Goal: Task Accomplishment & Management: Use online tool/utility

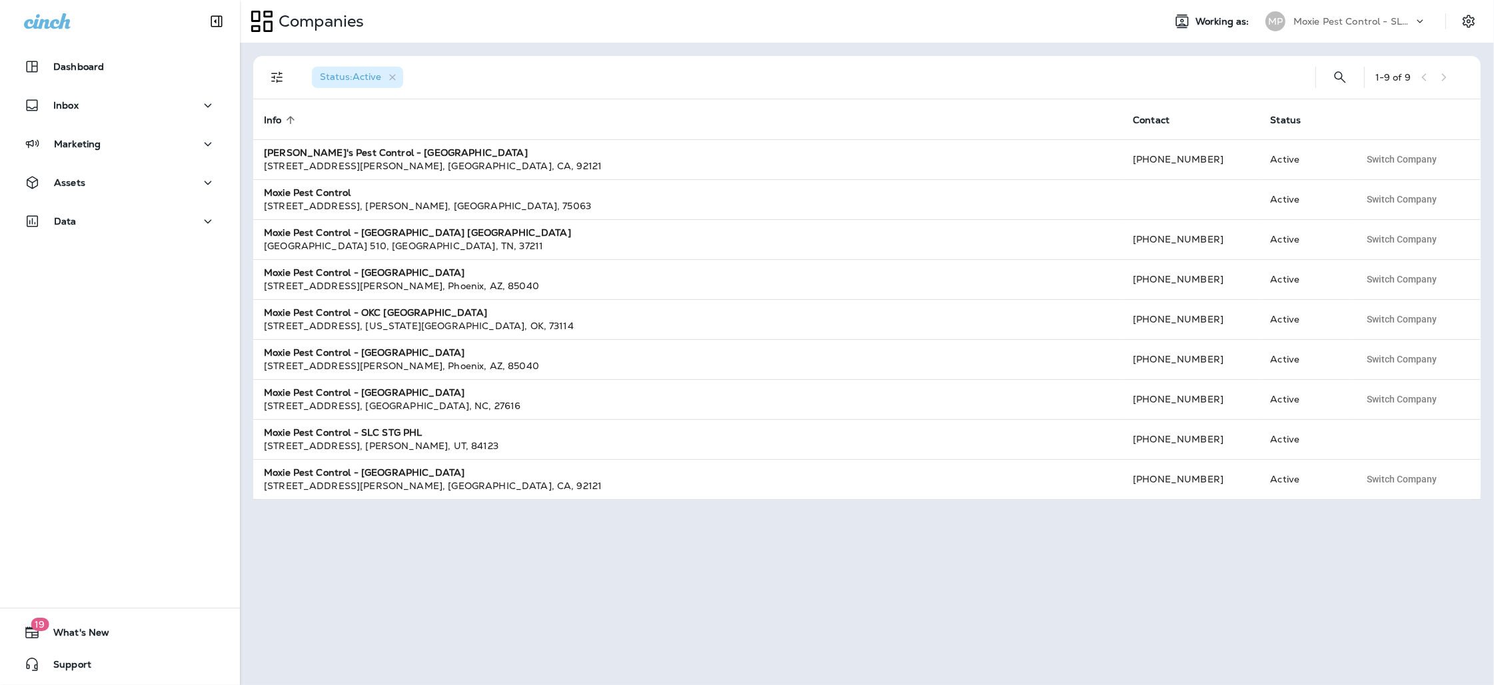
click at [1370, 15] on div "Moxie Pest Control - SLC STG PHL" at bounding box center [1353, 21] width 120 height 20
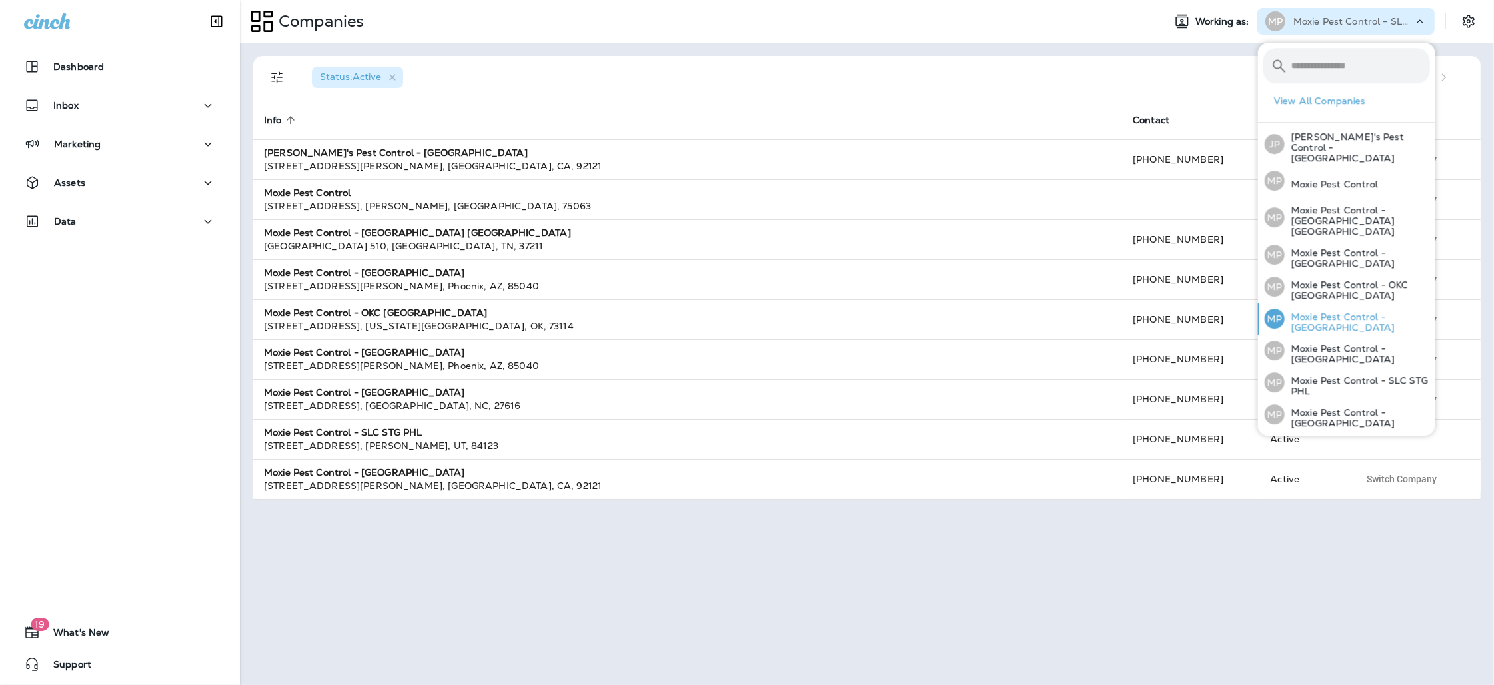
click at [1360, 311] on p "Moxie Pest Control - [GEOGRAPHIC_DATA]" at bounding box center [1356, 321] width 145 height 21
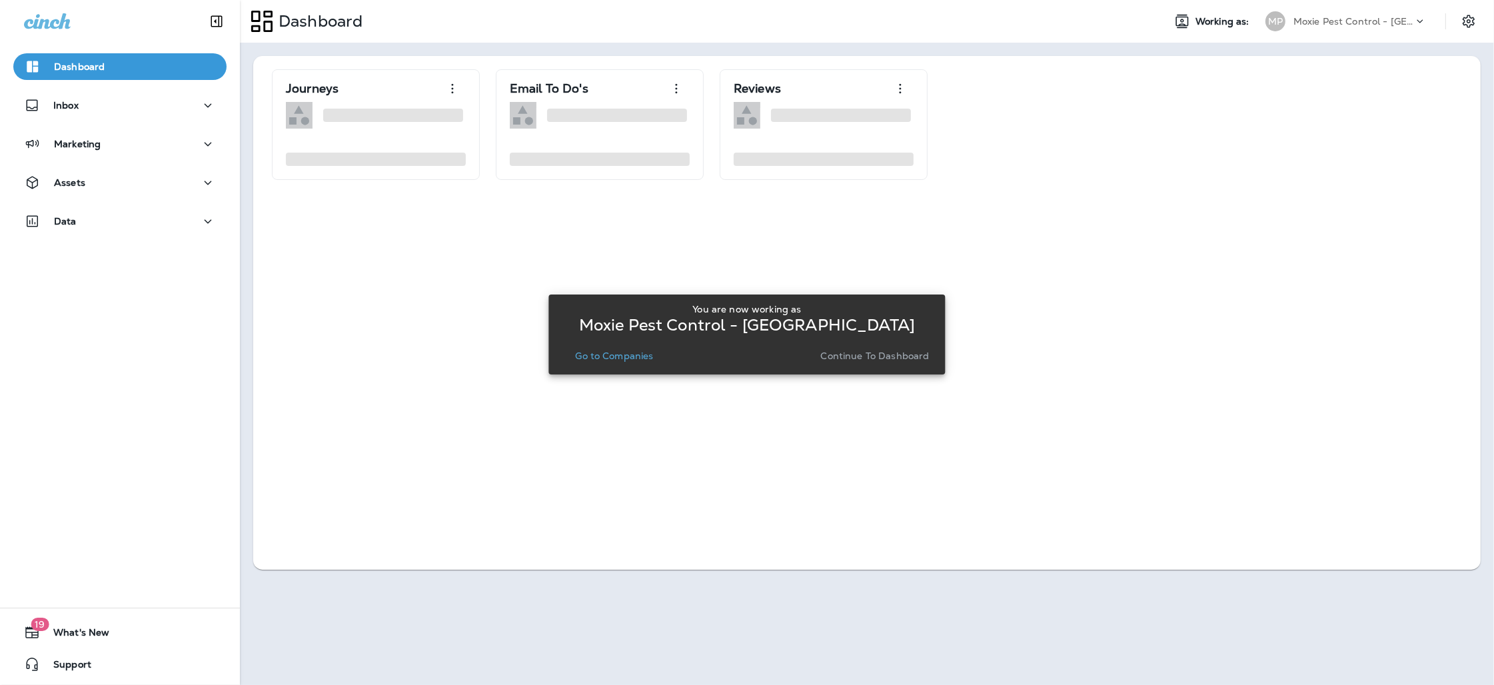
click at [617, 354] on p "Go to Companies" at bounding box center [614, 355] width 78 height 11
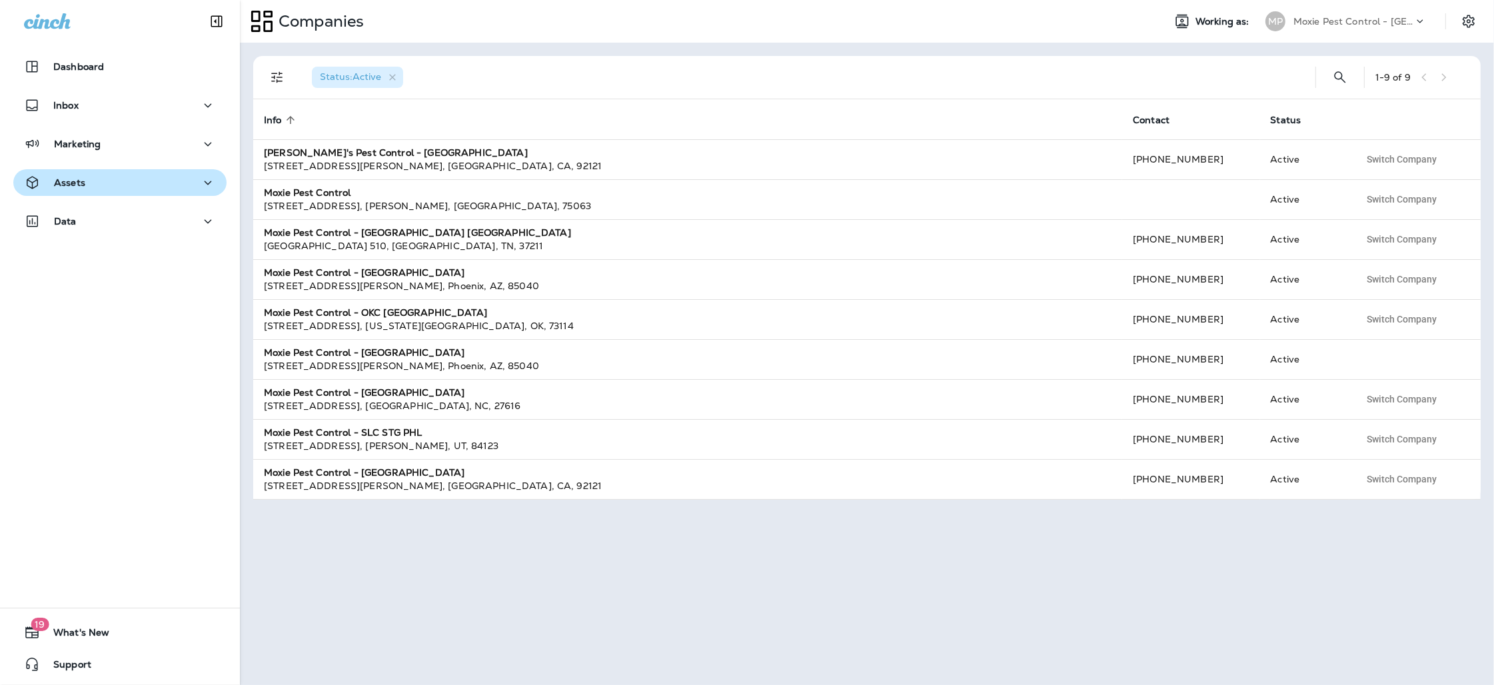
click at [90, 188] on div "Assets" at bounding box center [120, 183] width 192 height 17
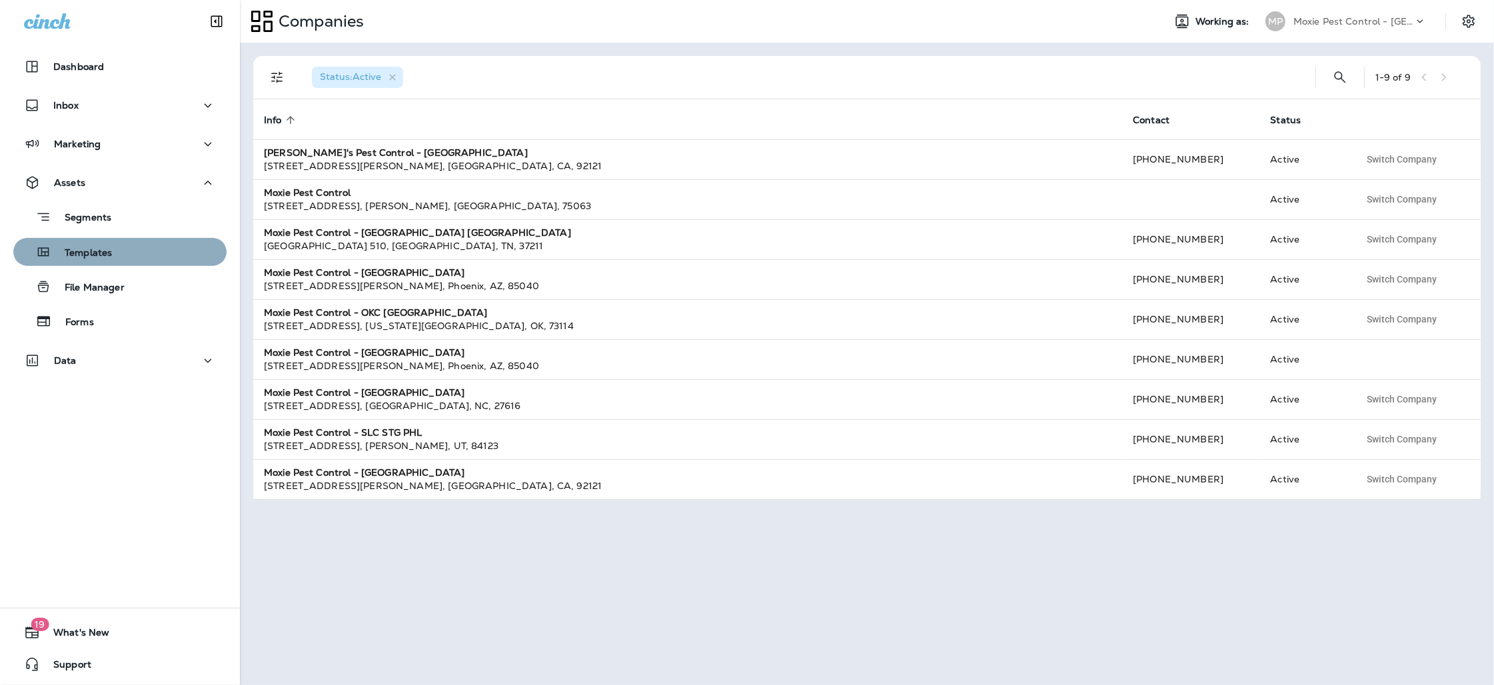
click at [76, 259] on p "Templates" at bounding box center [81, 253] width 61 height 13
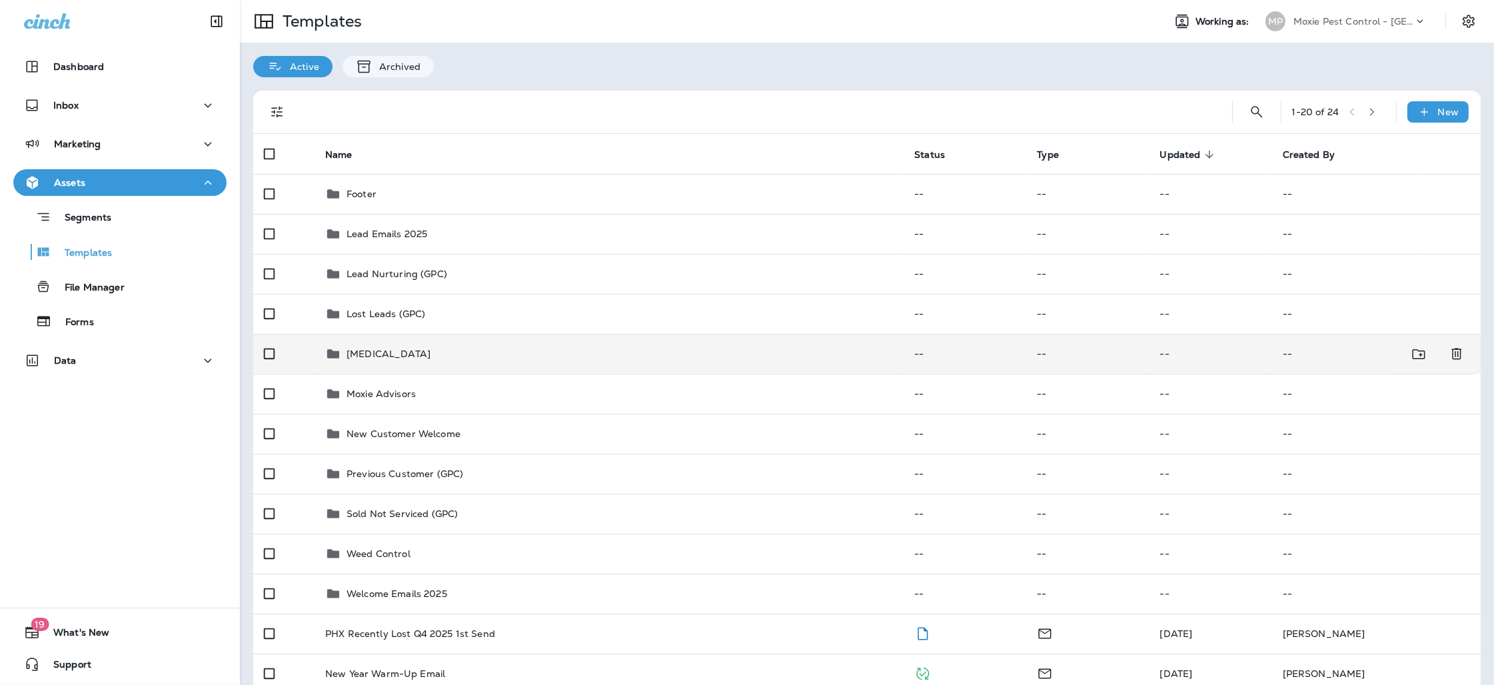
click at [325, 344] on td "[MEDICAL_DATA]" at bounding box center [608, 354] width 589 height 40
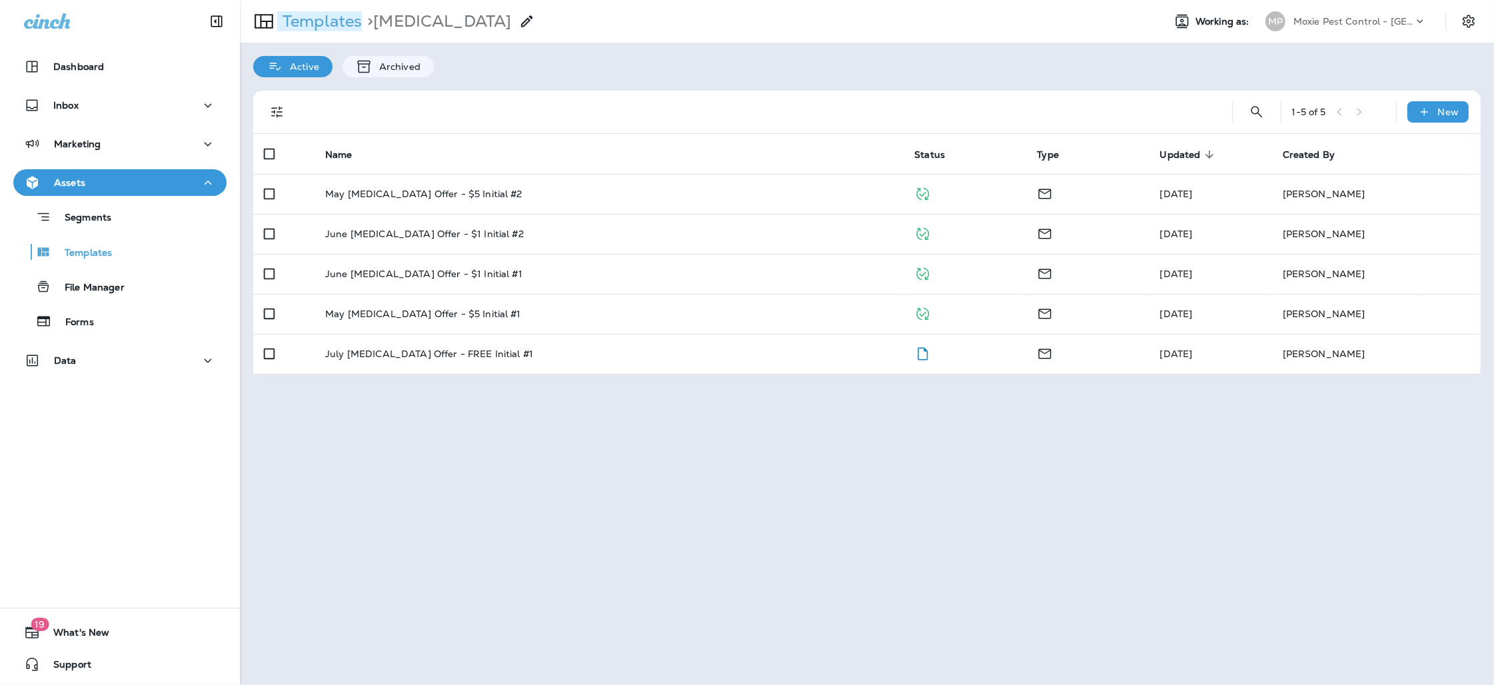
click at [333, 23] on p "Templates" at bounding box center [319, 21] width 85 height 20
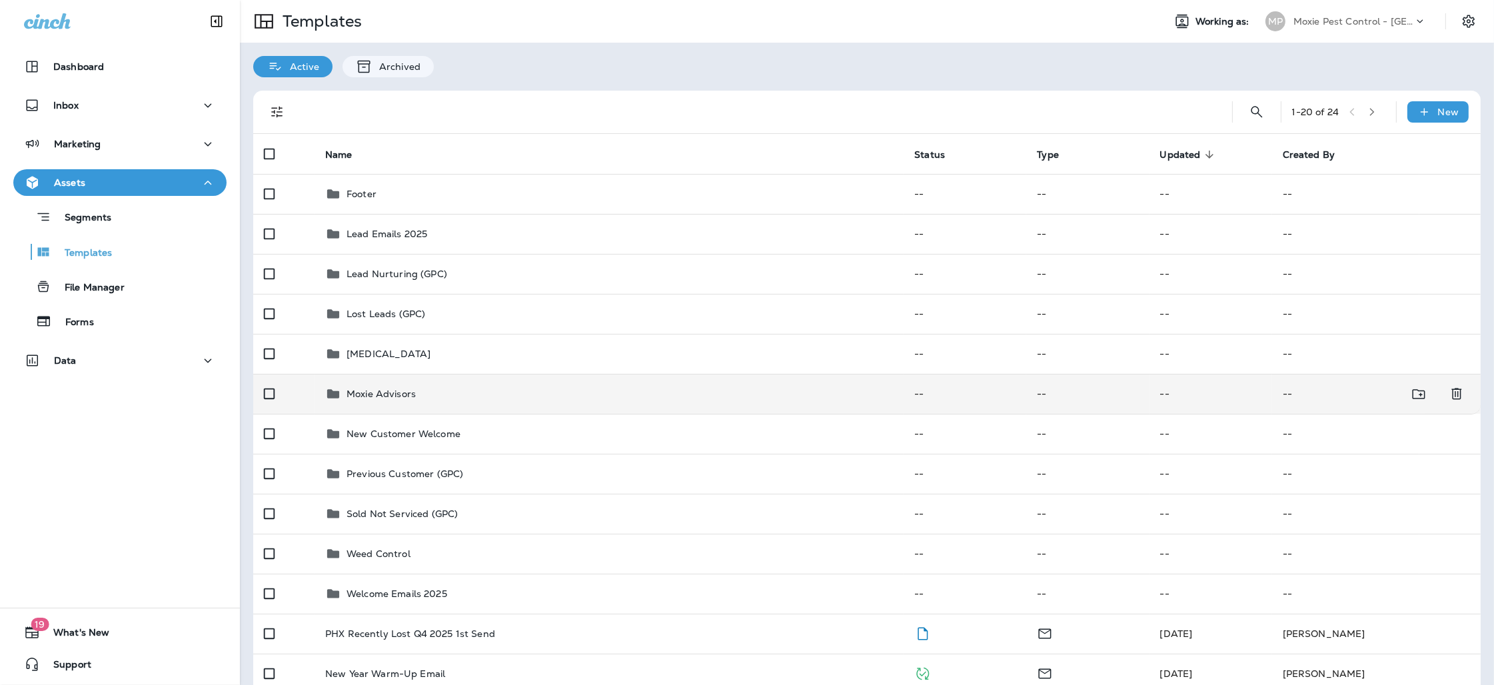
click at [426, 392] on div "Moxie Advisors" at bounding box center [609, 394] width 568 height 16
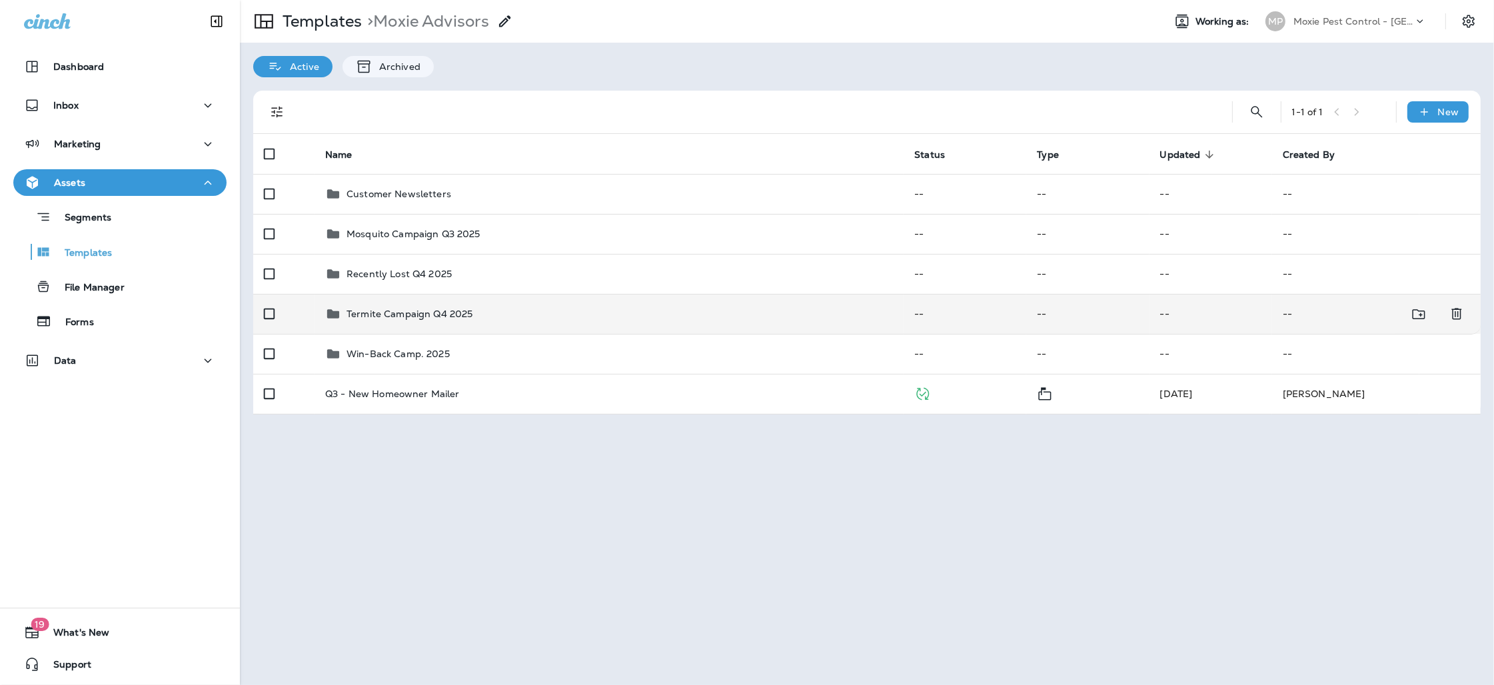
click at [456, 306] on div "Termite Campaign Q4 2025" at bounding box center [409, 314] width 126 height 16
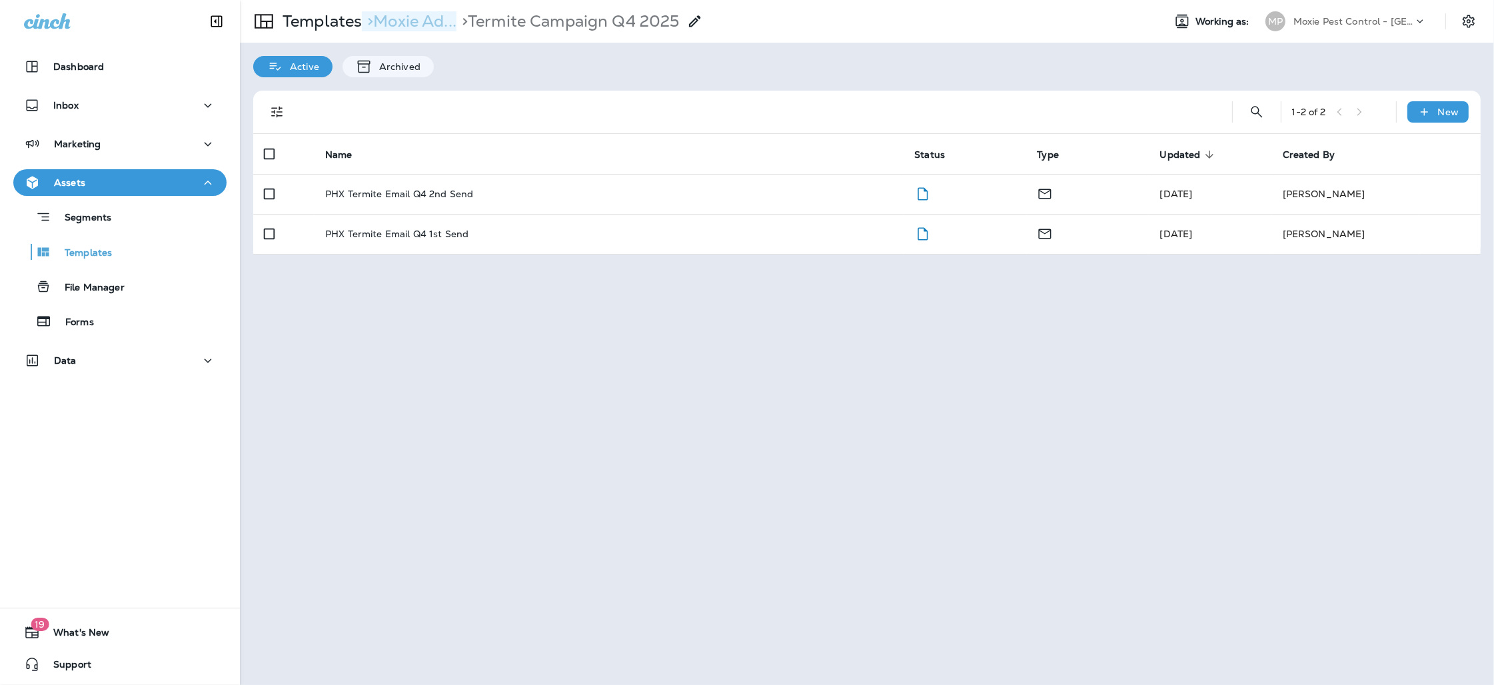
click at [414, 27] on p "> Moxie Ad..." at bounding box center [409, 21] width 95 height 20
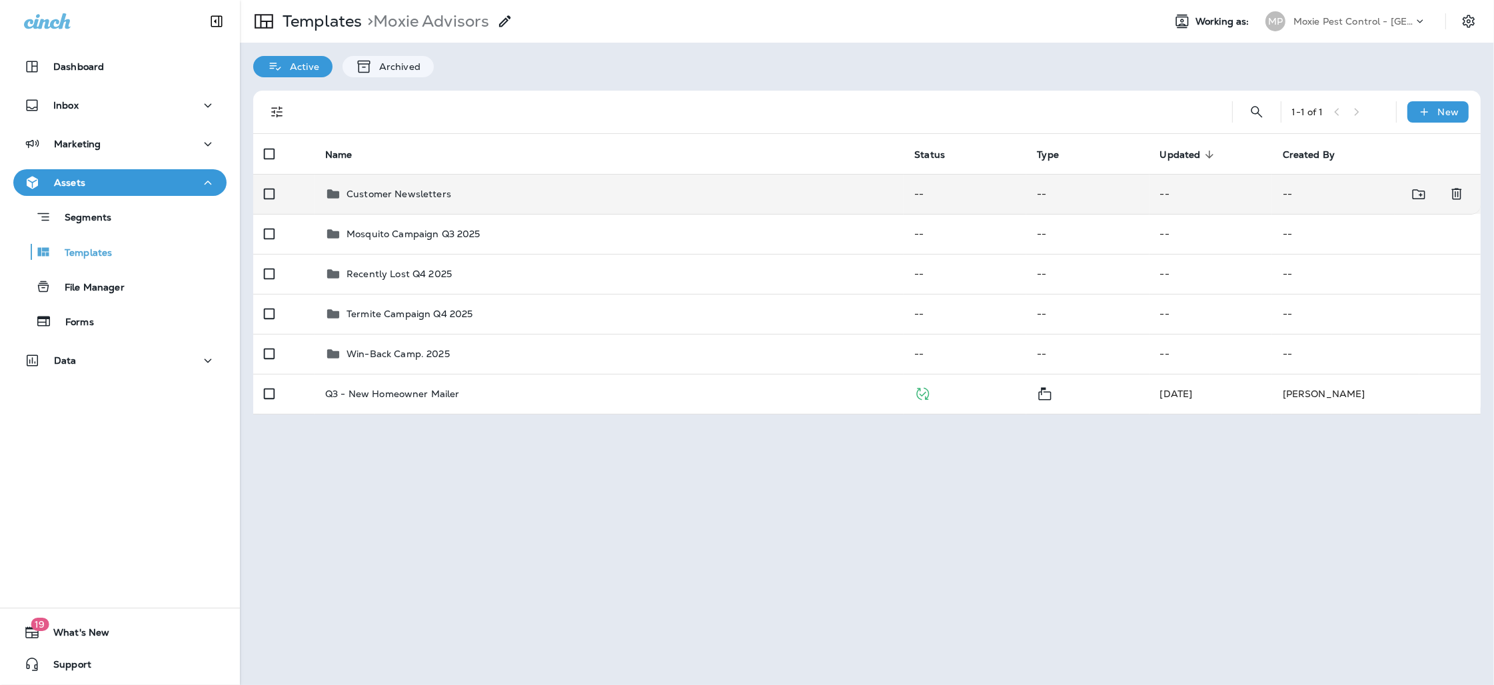
click at [514, 209] on td "Customer Newsletters" at bounding box center [608, 194] width 589 height 40
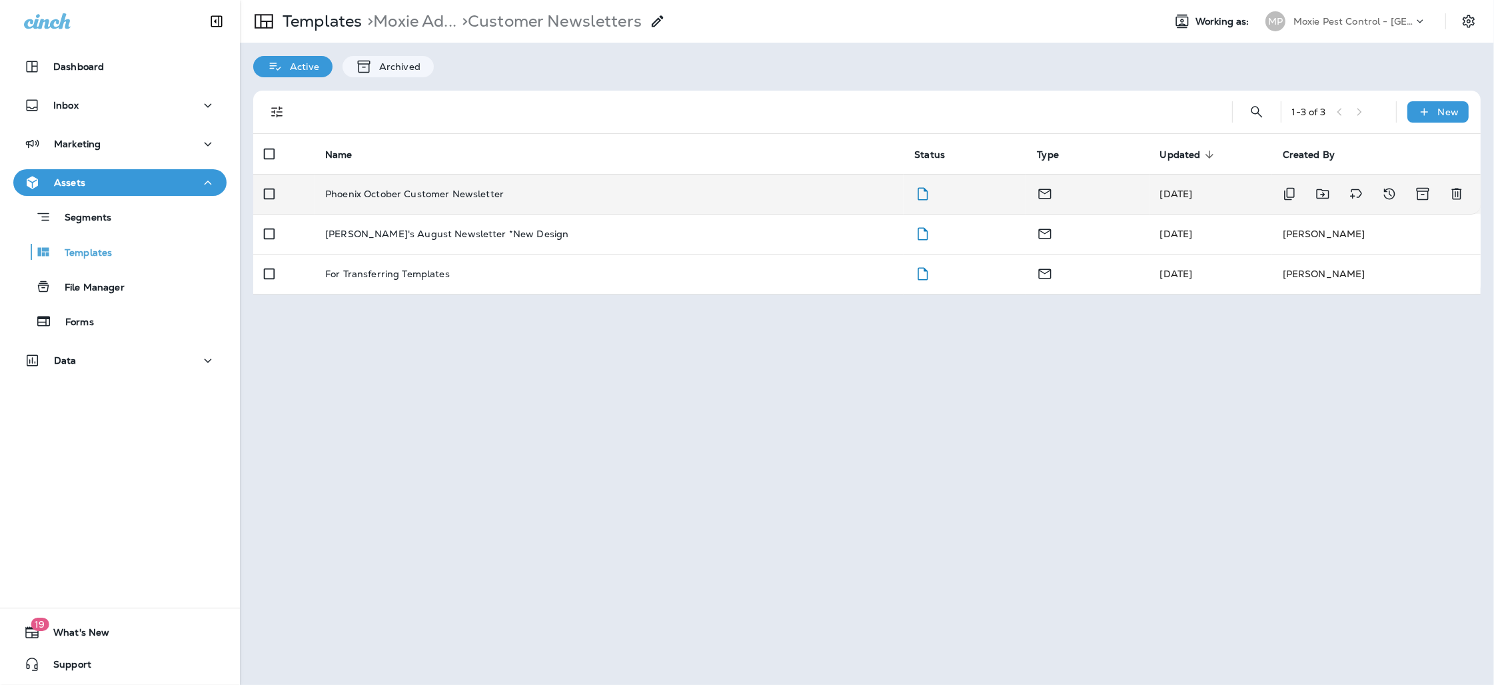
click at [457, 189] on p "Phoenix October Customer Newsletter" at bounding box center [414, 194] width 179 height 11
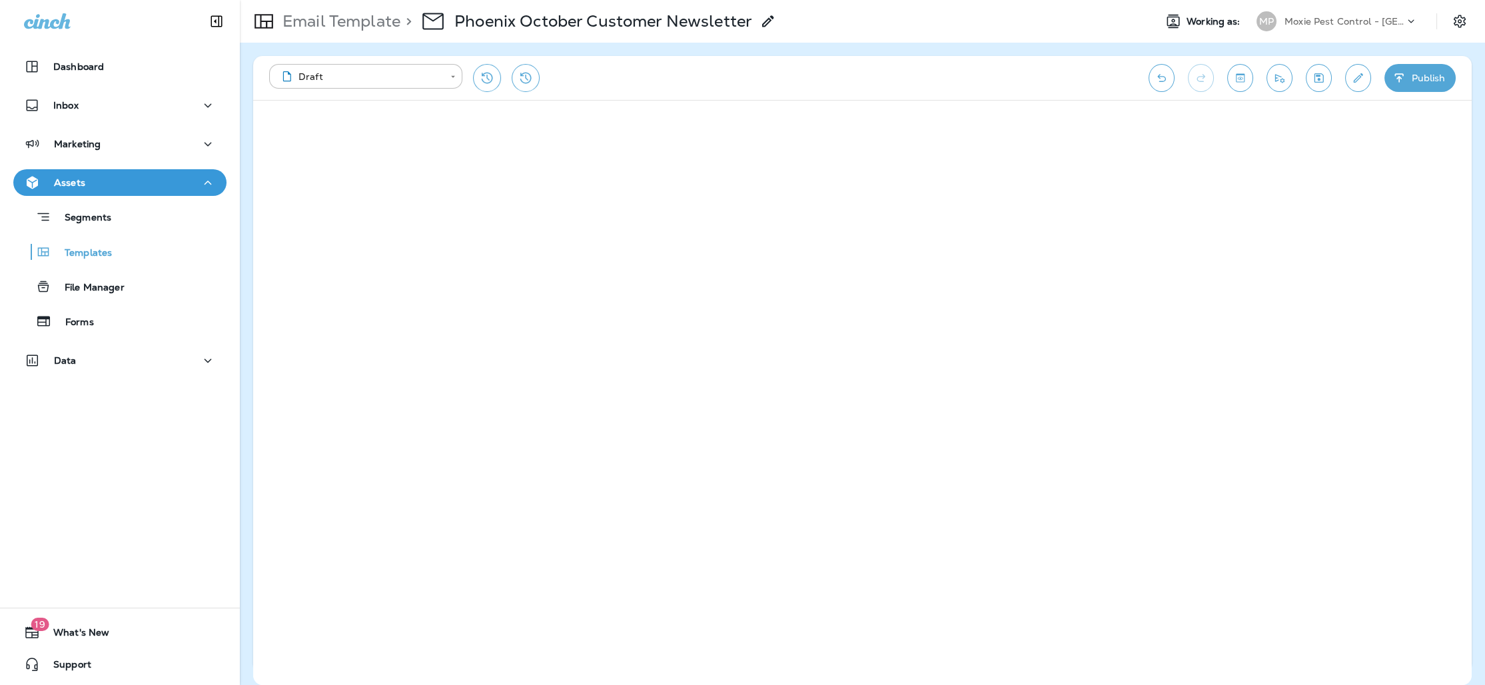
click at [1245, 85] on button "Toggle preview" at bounding box center [1240, 78] width 26 height 28
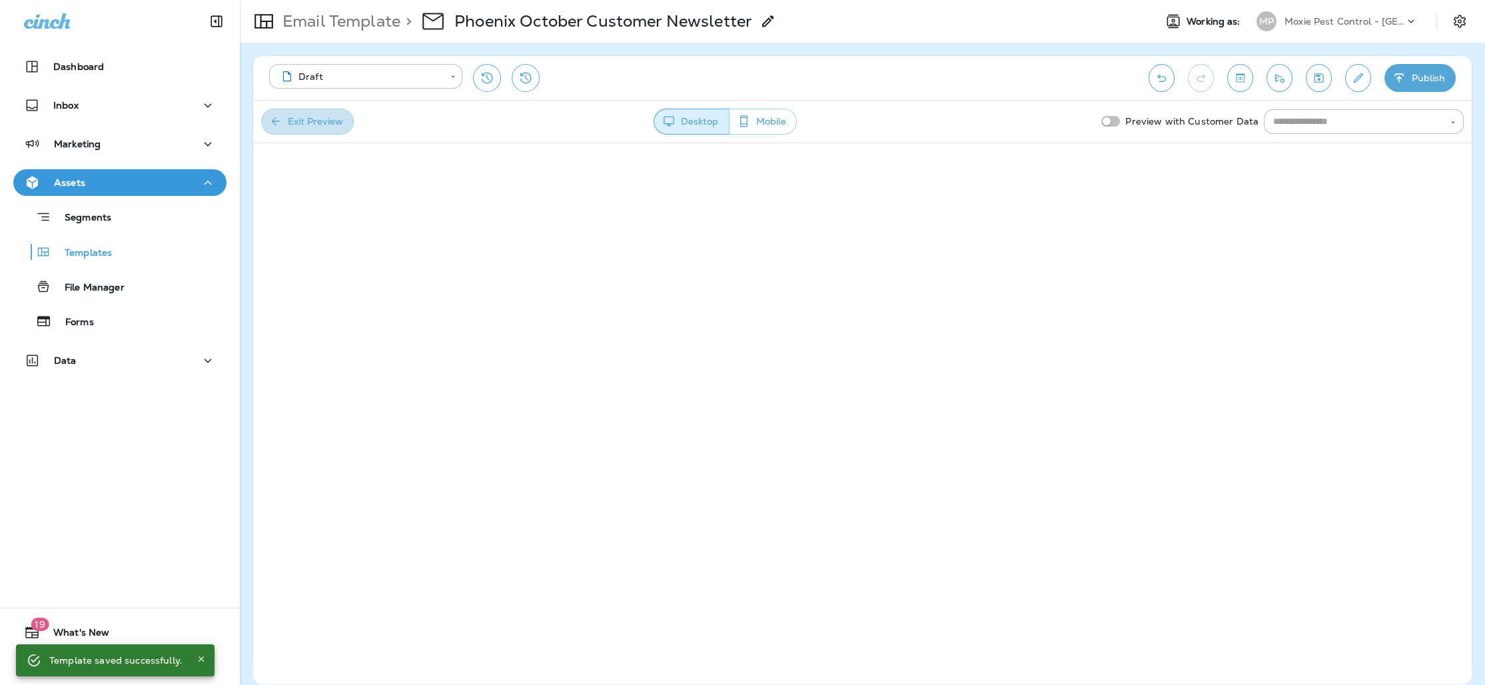
click at [329, 114] on button "Exit Preview" at bounding box center [307, 122] width 93 height 26
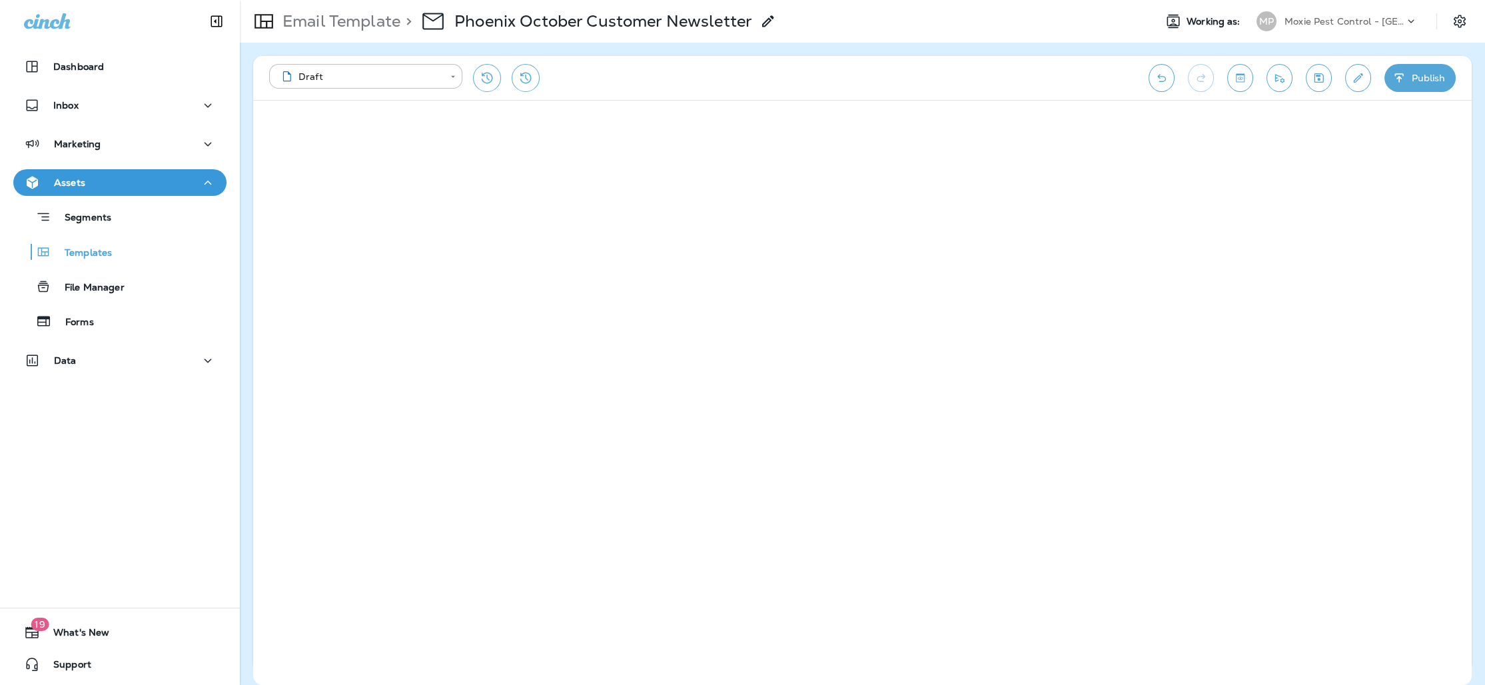
click at [100, 496] on div "Dashboard Inbox Marketing Assets Segments Templates File Manager Forms Data 19 …" at bounding box center [120, 342] width 240 height 685
click at [85, 254] on p "Templates" at bounding box center [81, 253] width 61 height 13
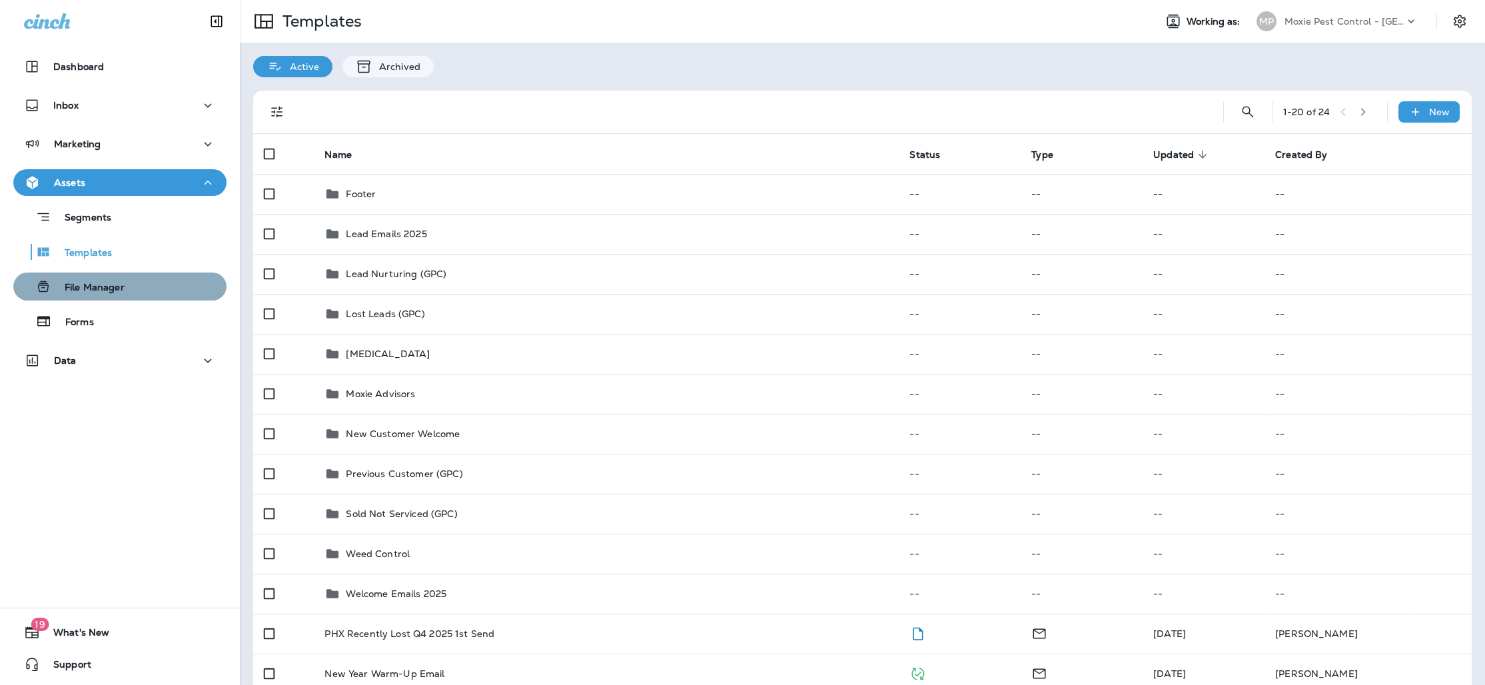
click at [121, 278] on div "File Manager" at bounding box center [72, 286] width 106 height 20
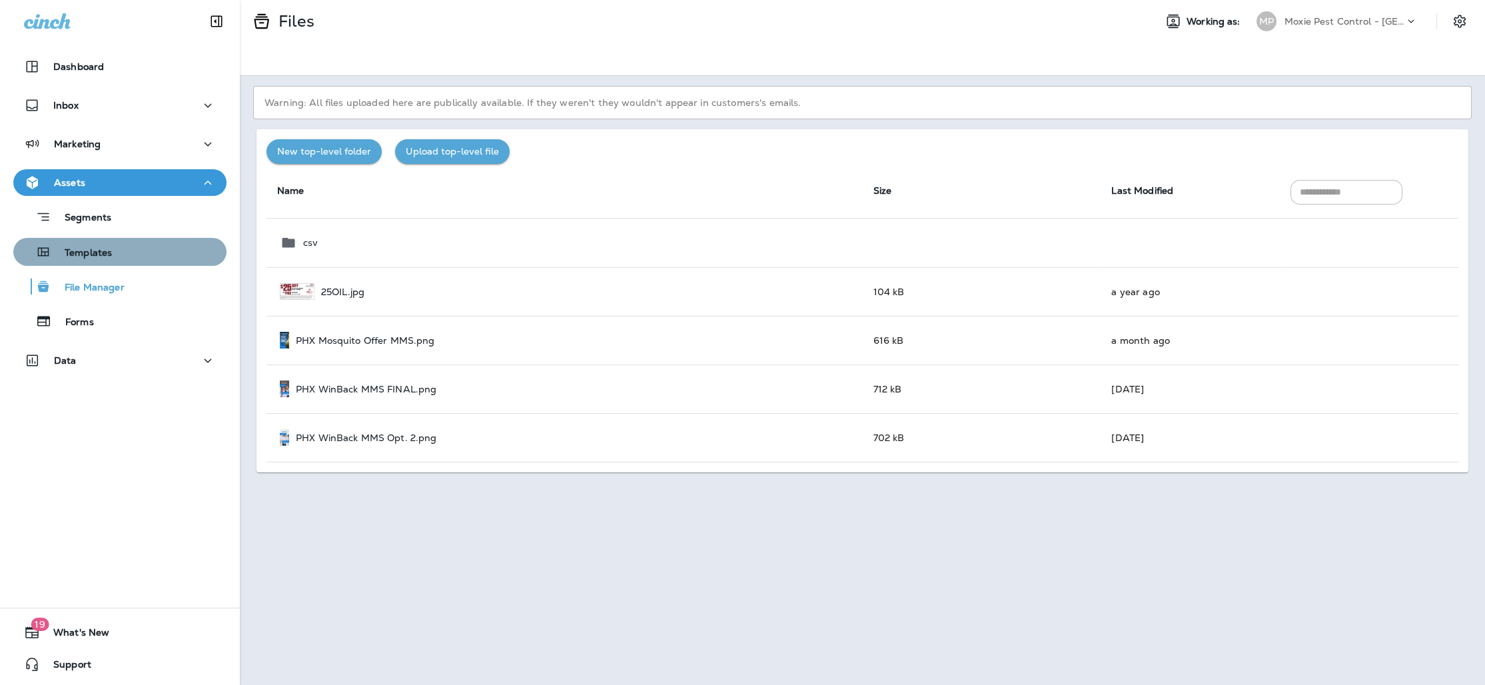
click at [102, 257] on p "Templates" at bounding box center [81, 253] width 61 height 13
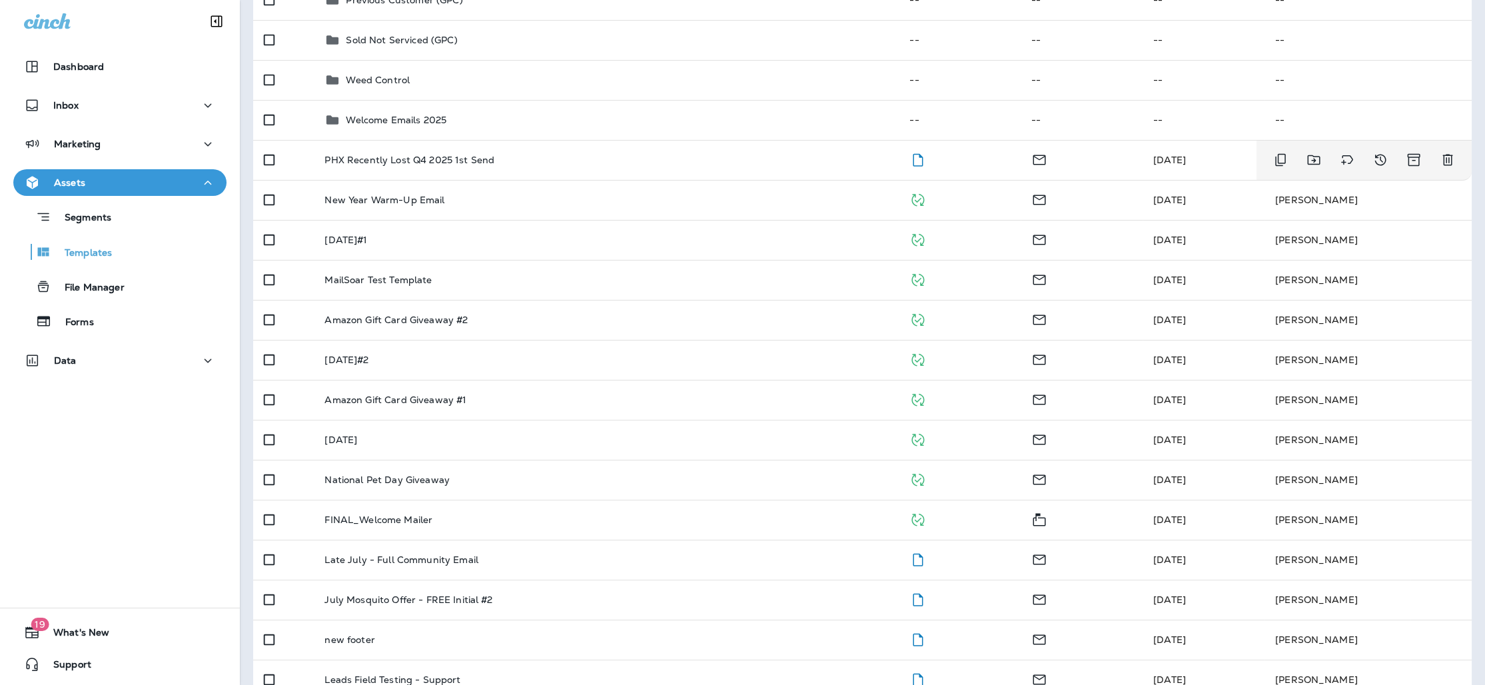
scroll to position [478, 0]
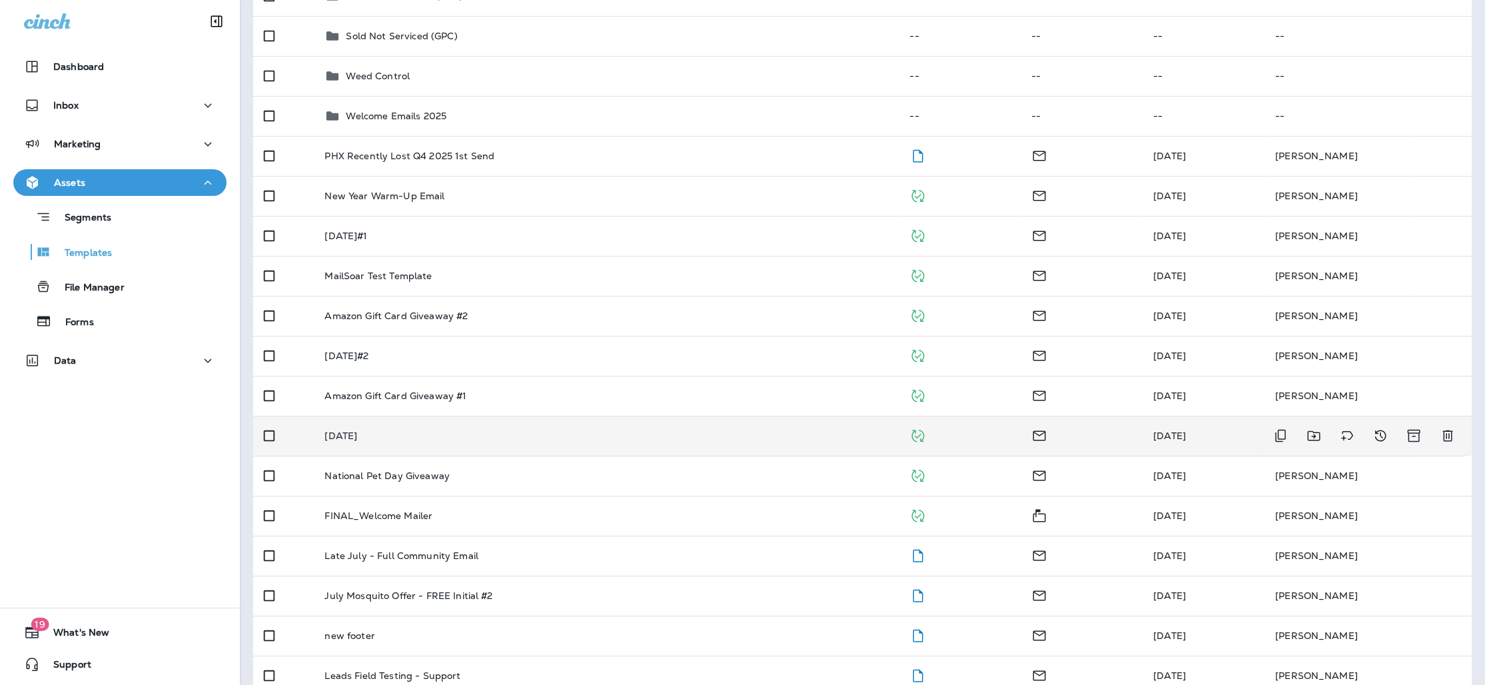
click at [411, 434] on div "[DATE]" at bounding box center [606, 435] width 564 height 11
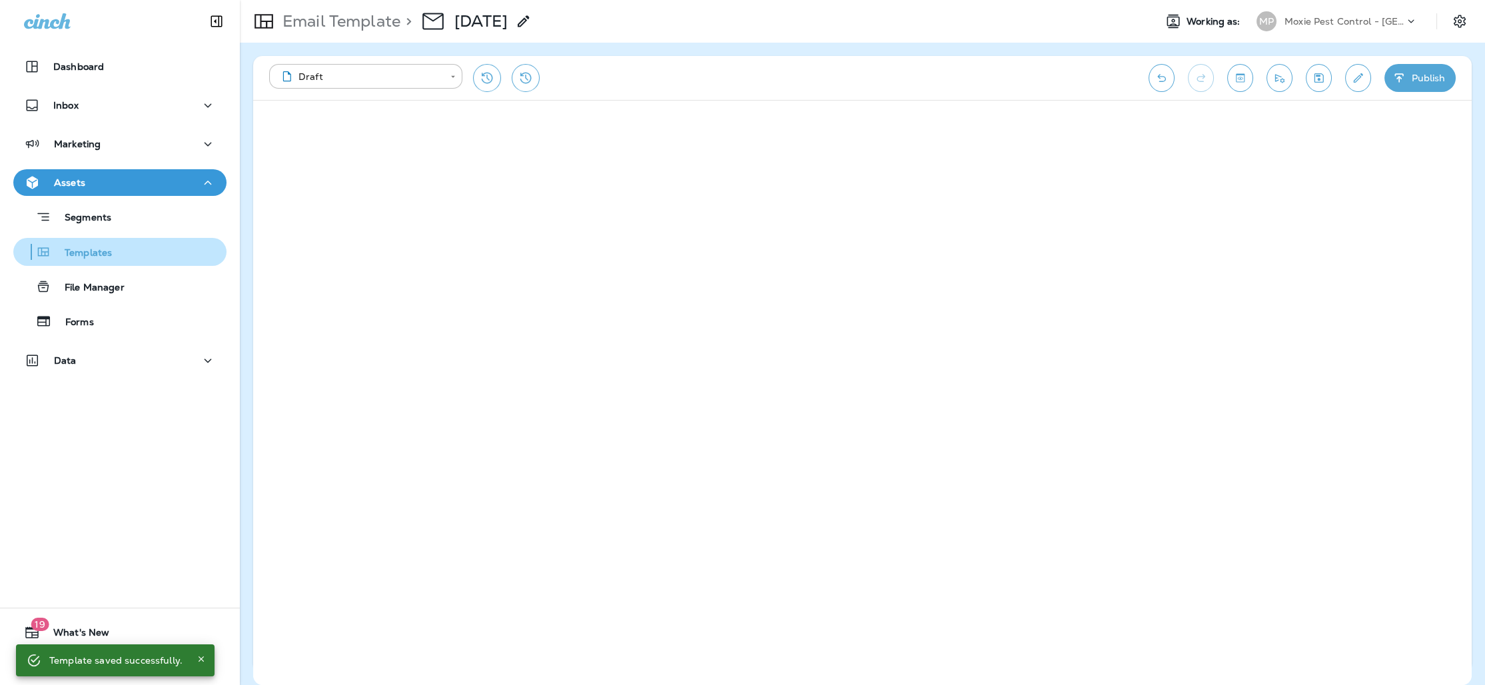
click at [77, 253] on p "Templates" at bounding box center [81, 253] width 61 height 13
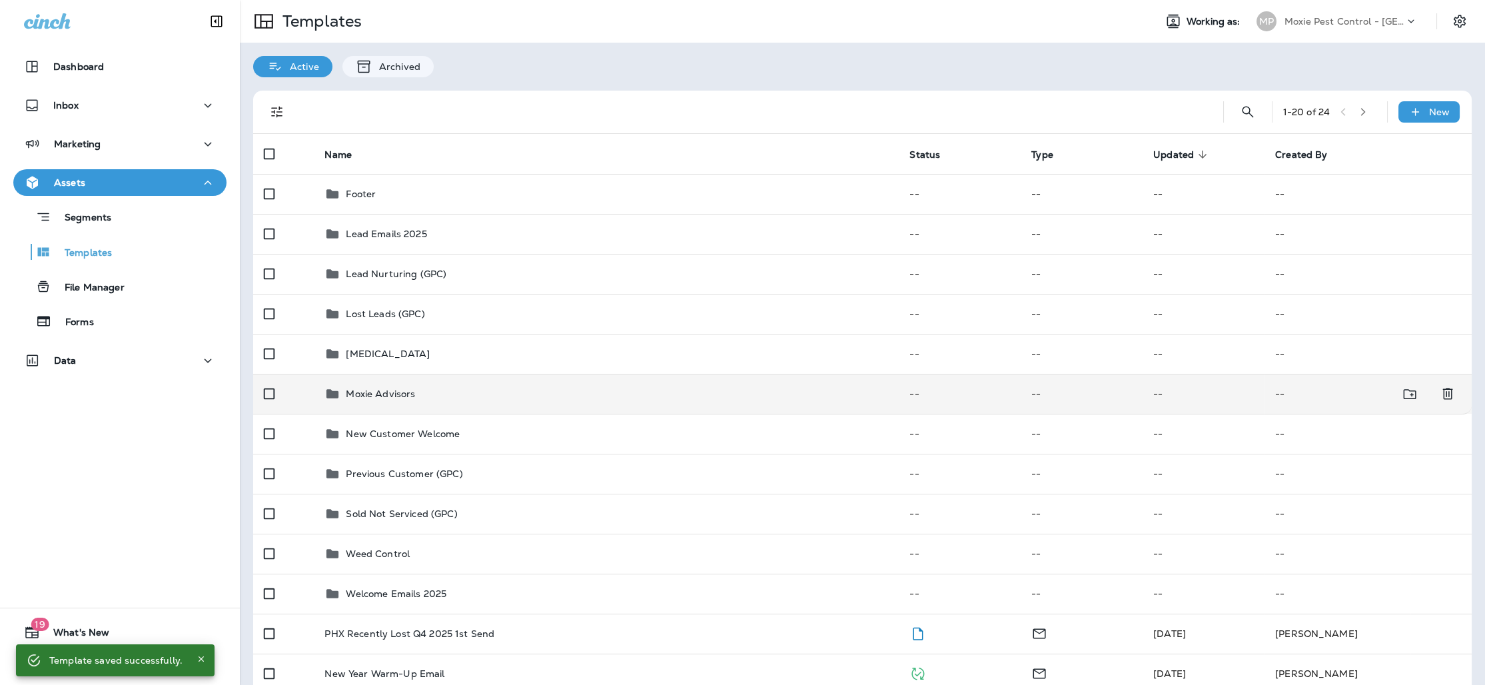
click at [393, 399] on p "Moxie Advisors" at bounding box center [380, 393] width 69 height 11
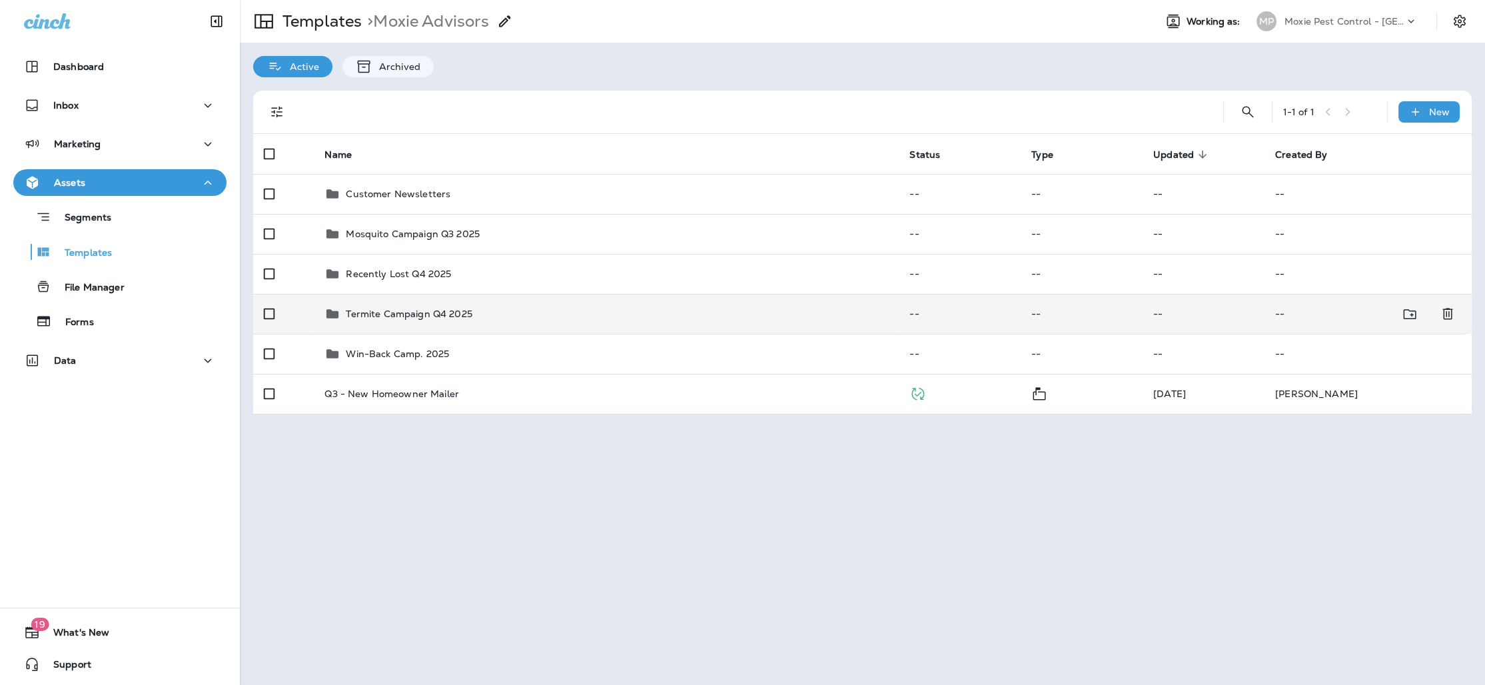
click at [437, 314] on p "Termite Campaign Q4 2025" at bounding box center [409, 313] width 126 height 11
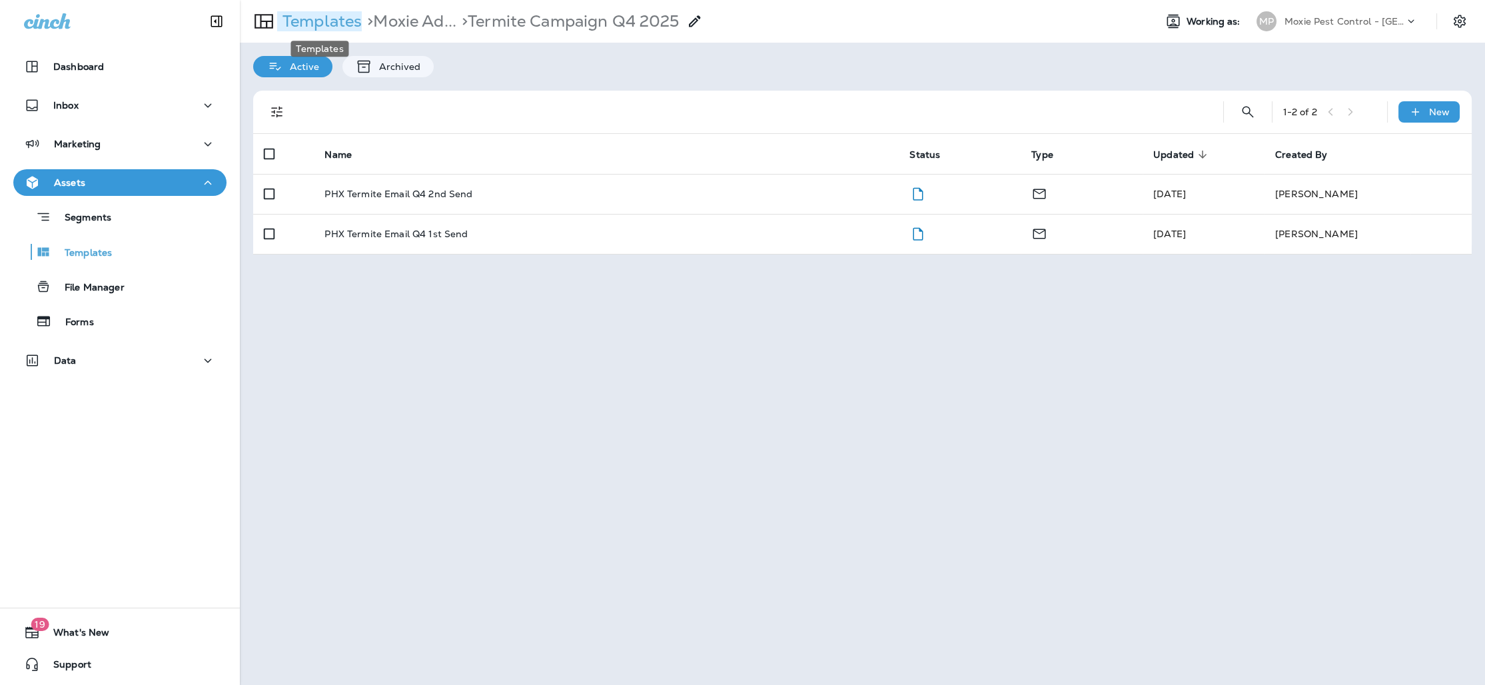
click at [298, 18] on p "Templates" at bounding box center [319, 21] width 85 height 20
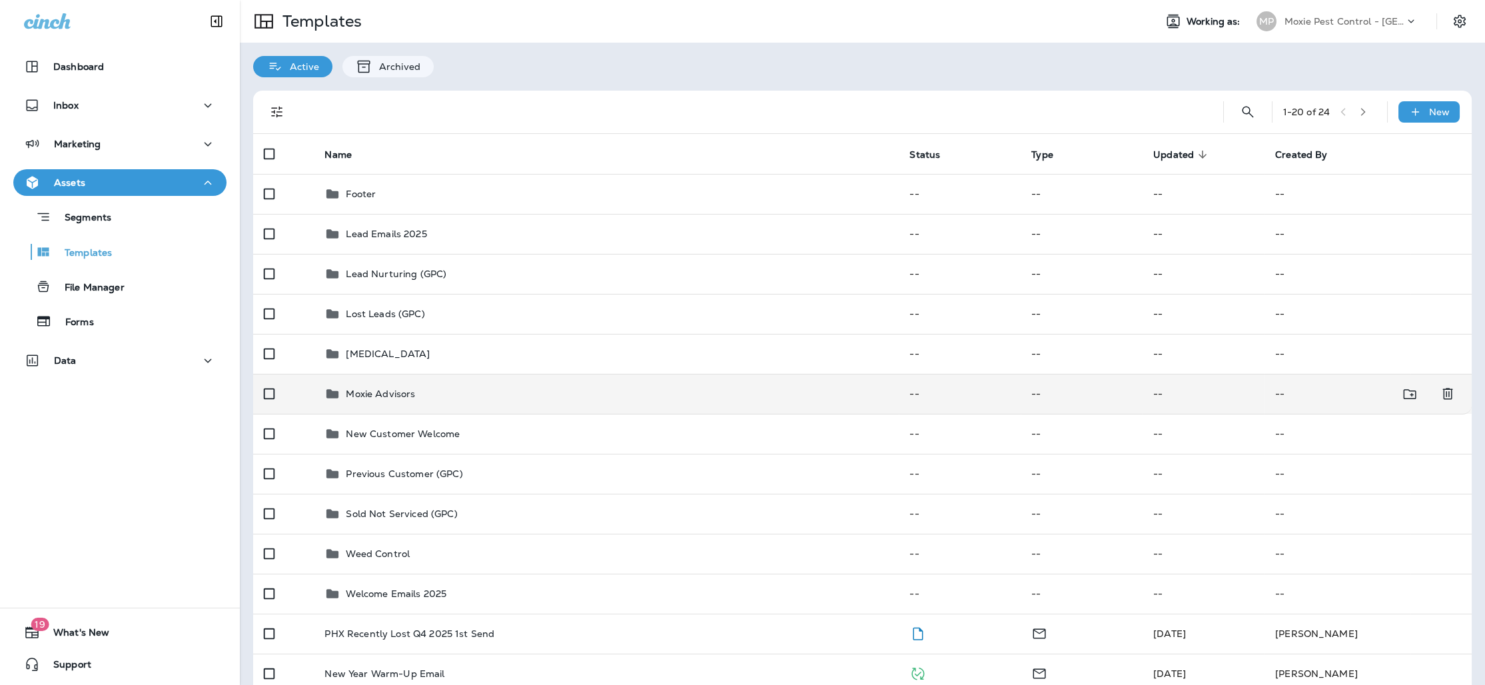
click at [398, 394] on p "Moxie Advisors" at bounding box center [380, 393] width 69 height 11
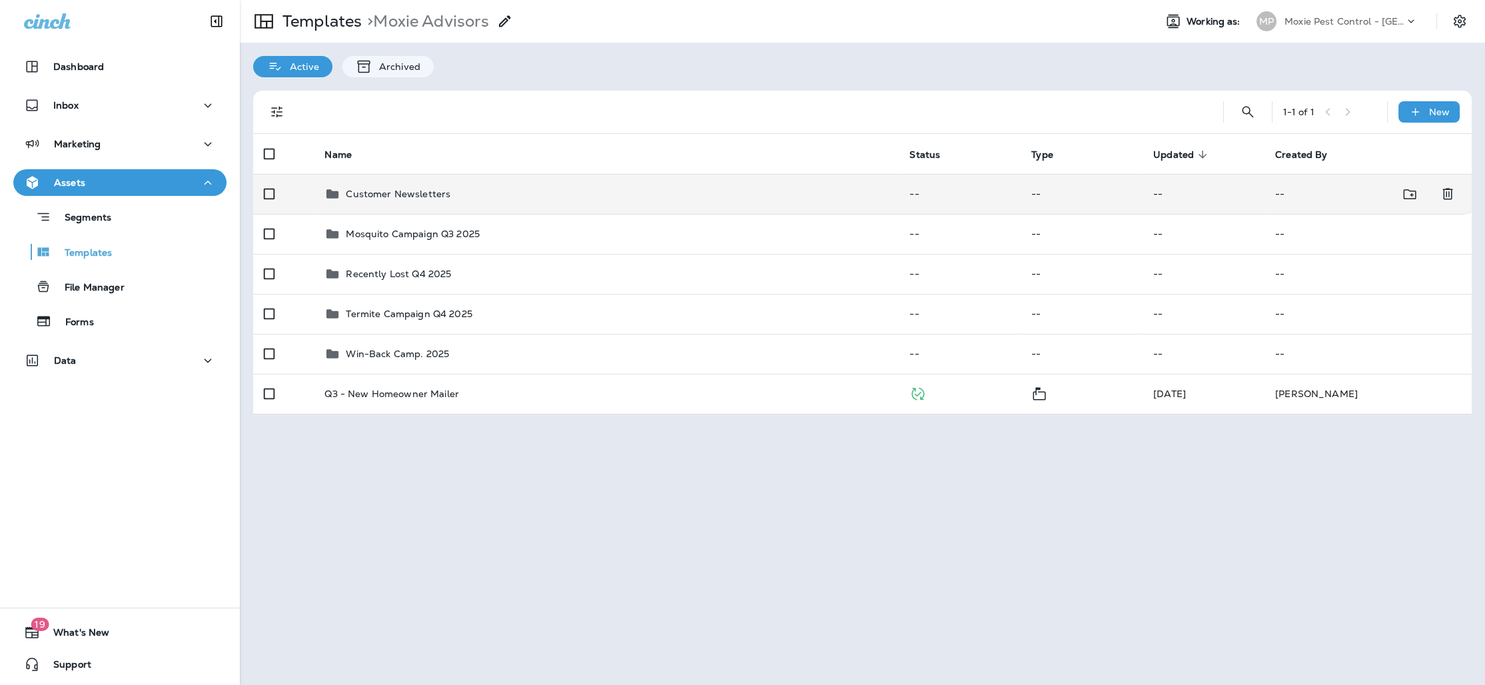
click at [396, 195] on p "Customer Newsletters" at bounding box center [398, 194] width 105 height 11
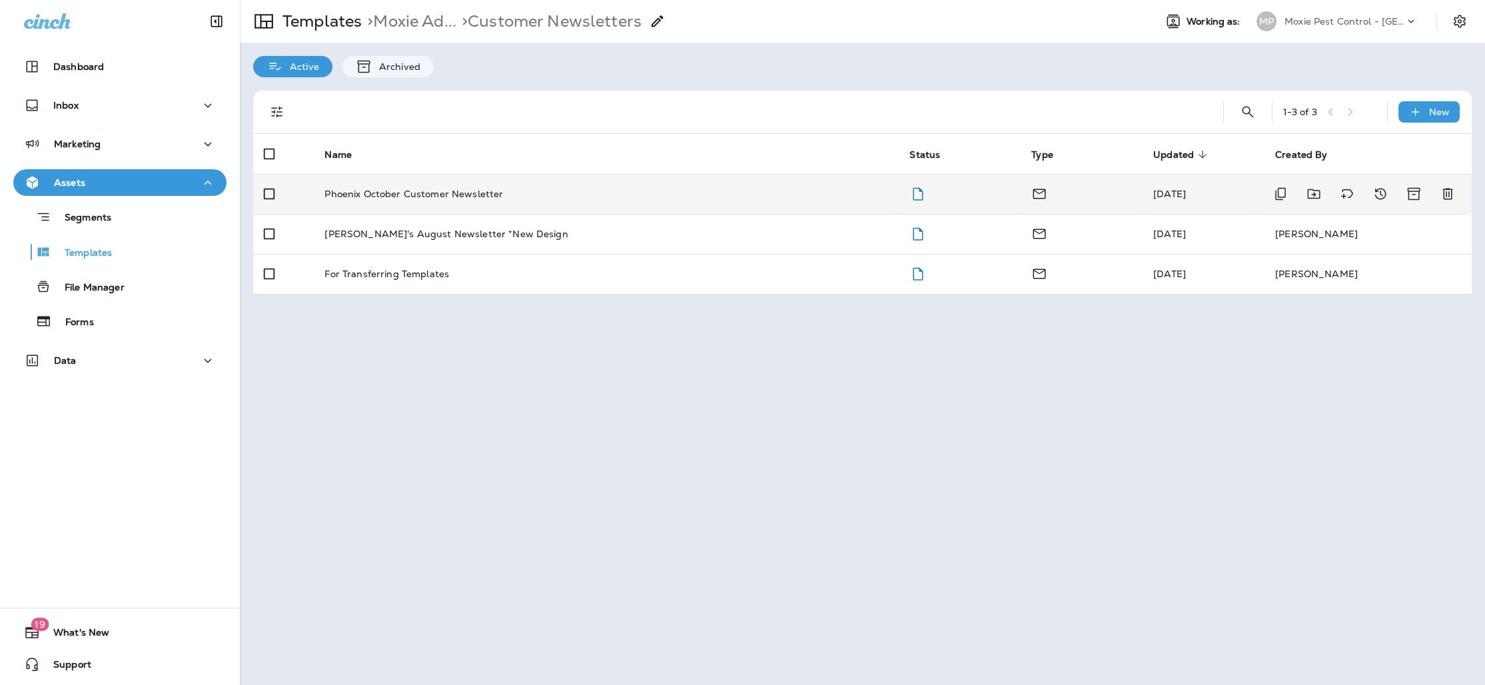
click at [404, 181] on td "Phoenix October Customer Newsletter" at bounding box center [606, 194] width 585 height 40
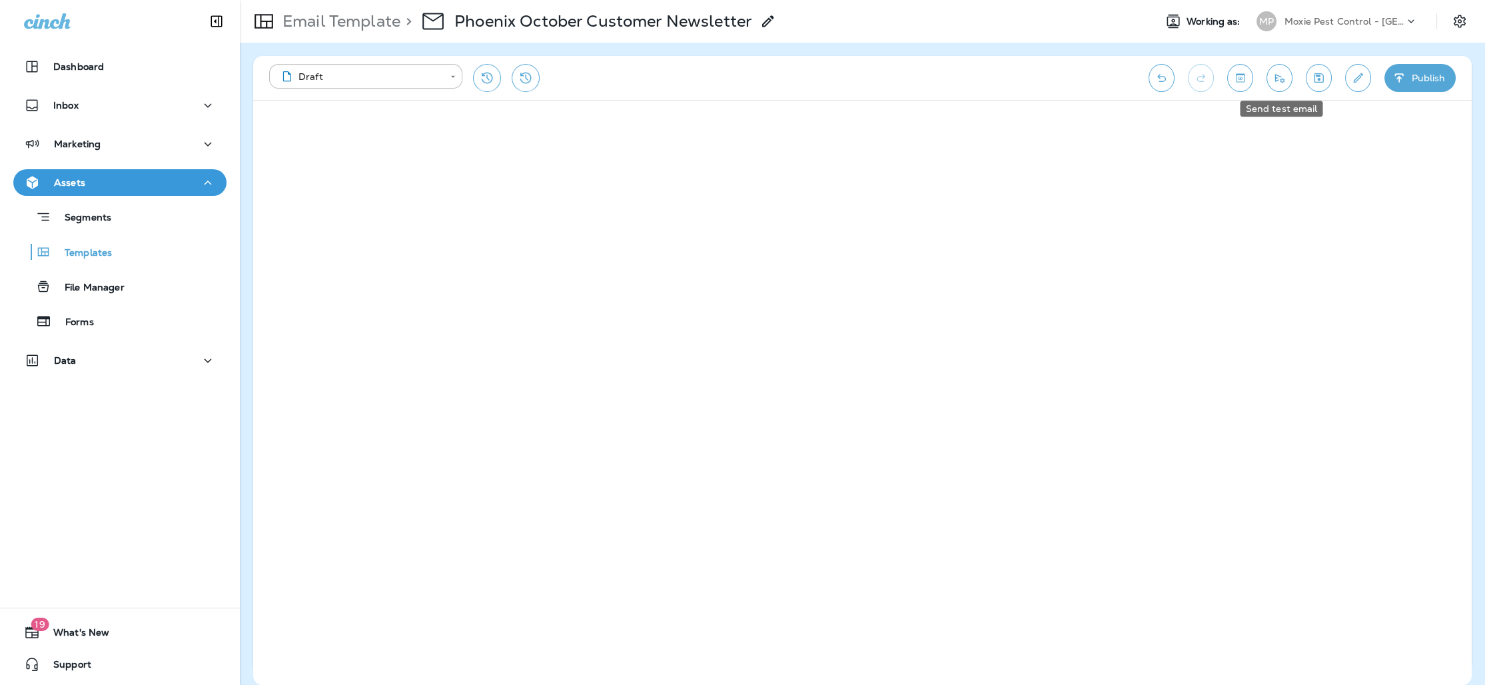
click at [1276, 79] on icon "Send test email" at bounding box center [1279, 78] width 9 height 9
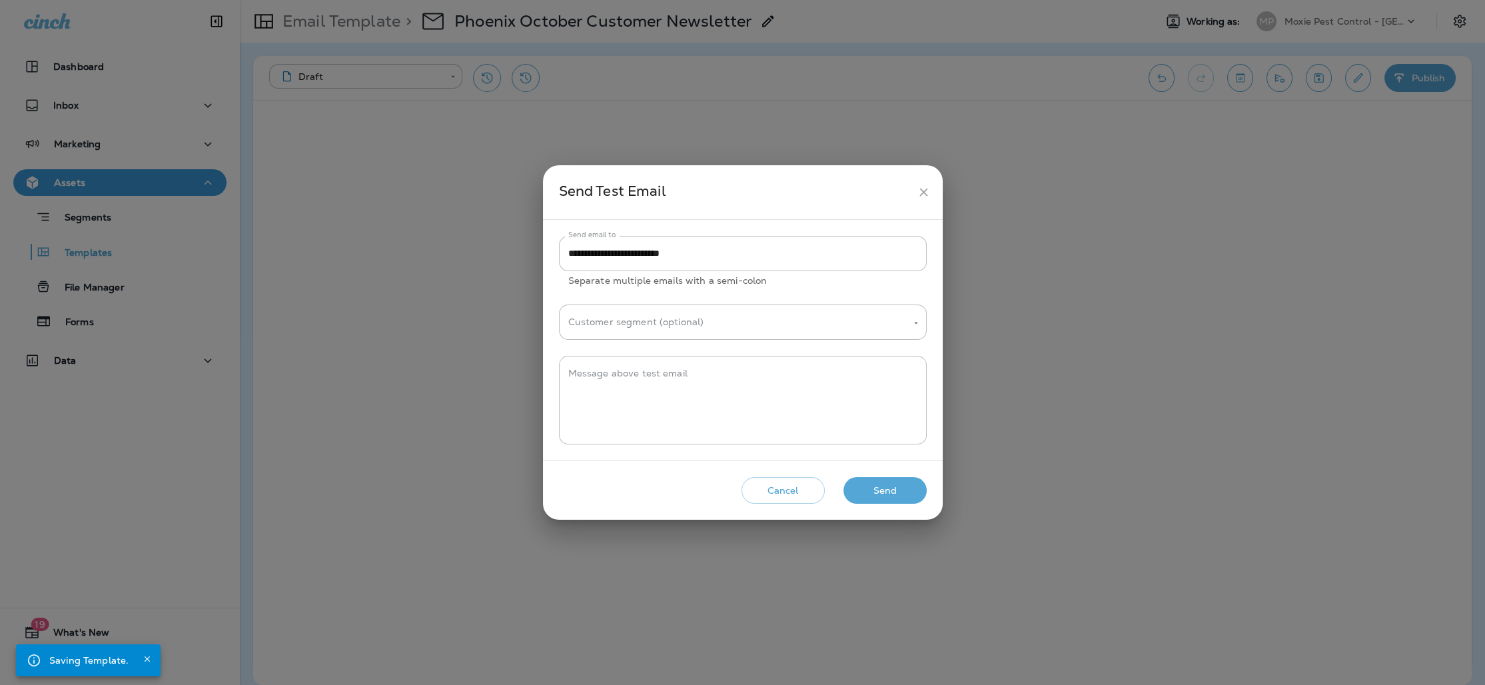
drag, startPoint x: 904, startPoint y: 486, endPoint x: 913, endPoint y: 480, distance: 10.9
click at [904, 486] on button "Send" at bounding box center [884, 490] width 83 height 27
